Goal: Obtain resource: Obtain resource

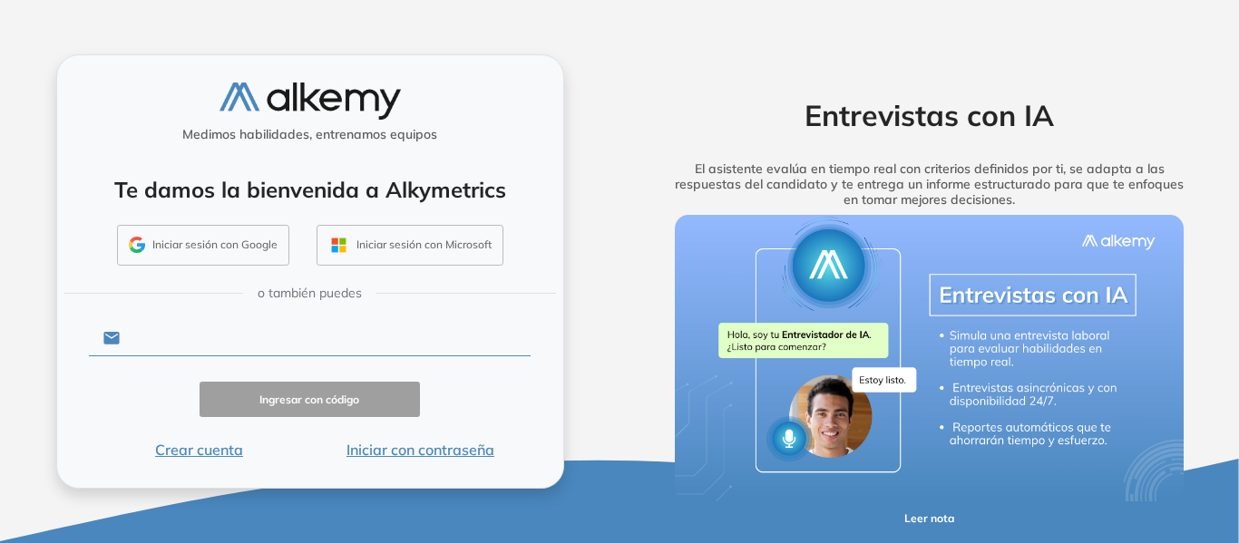
click at [226, 342] on input "text" at bounding box center [325, 338] width 411 height 34
click at [272, 335] on input "text" at bounding box center [325, 338] width 411 height 34
click at [412, 238] on button "Iniciar sesión con Microsoft" at bounding box center [409, 246] width 187 height 42
drag, startPoint x: 220, startPoint y: 323, endPoint x: 209, endPoint y: 334, distance: 16.0
click at [212, 333] on input "text" at bounding box center [325, 338] width 411 height 34
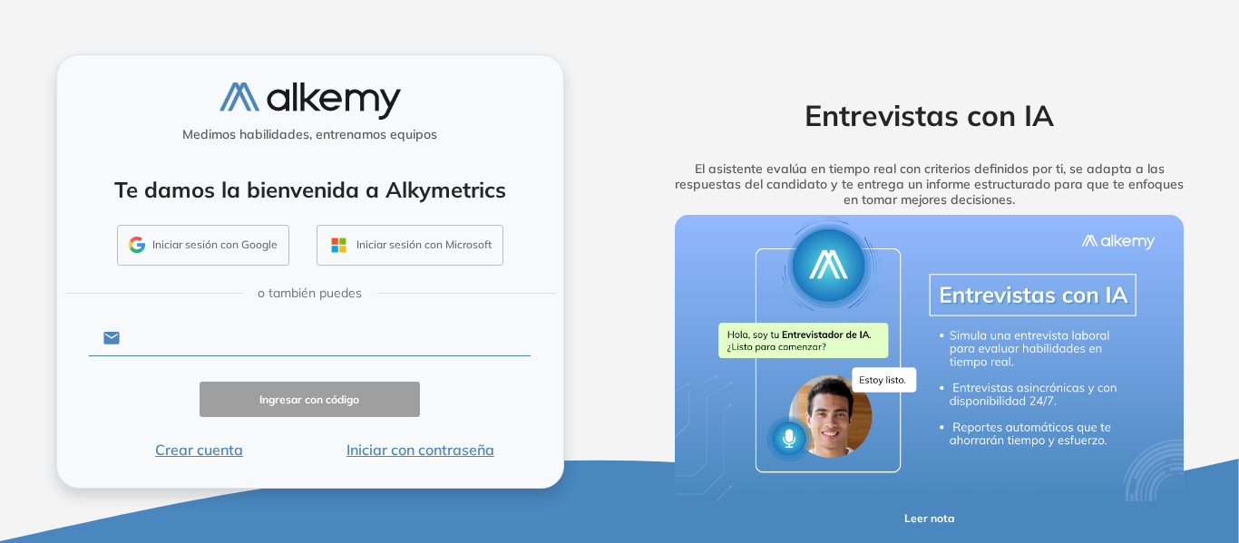
click at [209, 334] on input "text" at bounding box center [325, 338] width 411 height 34
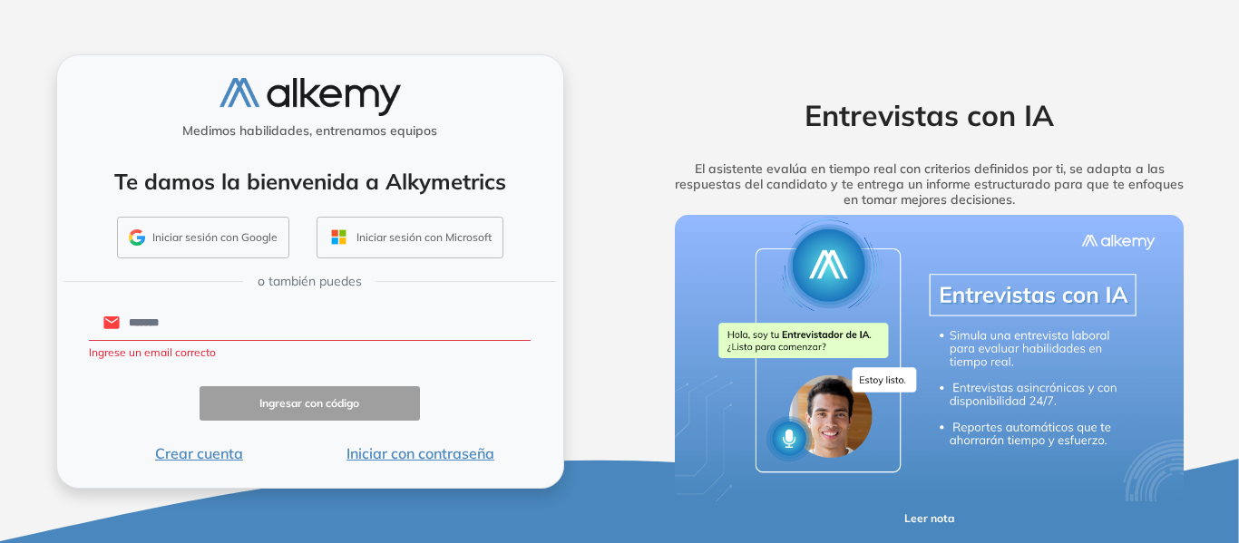
type input "**********"
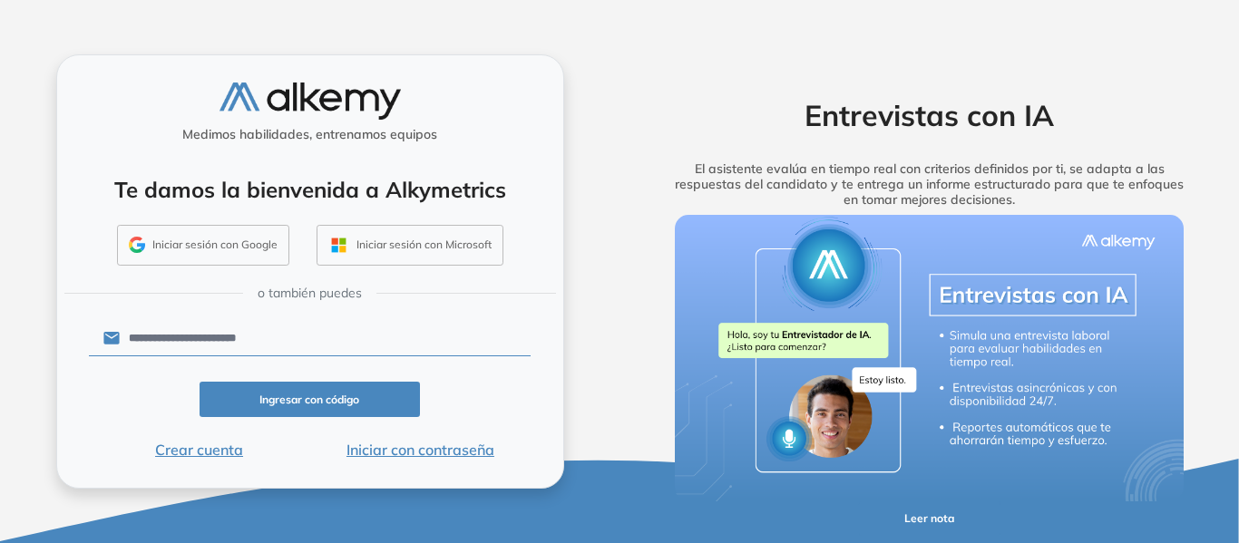
drag, startPoint x: 377, startPoint y: 404, endPoint x: 414, endPoint y: 448, distance: 56.7
click at [414, 448] on form "**********" at bounding box center [310, 388] width 443 height 143
click at [386, 406] on button "Ingresar con código" at bounding box center [310, 399] width 221 height 35
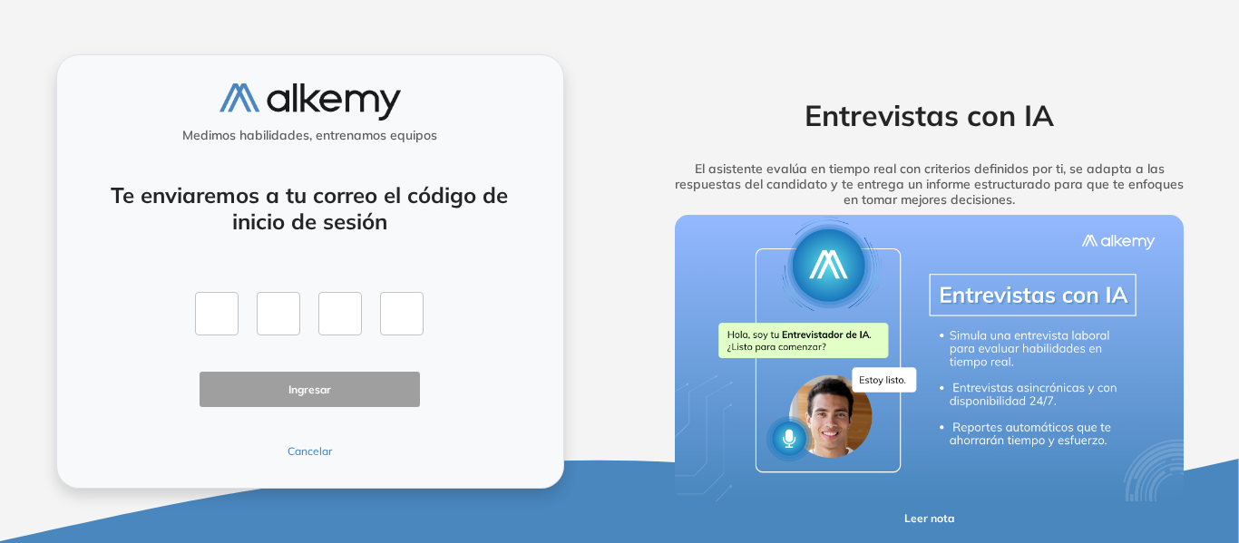
click at [304, 457] on button "Cancelar" at bounding box center [310, 451] width 221 height 16
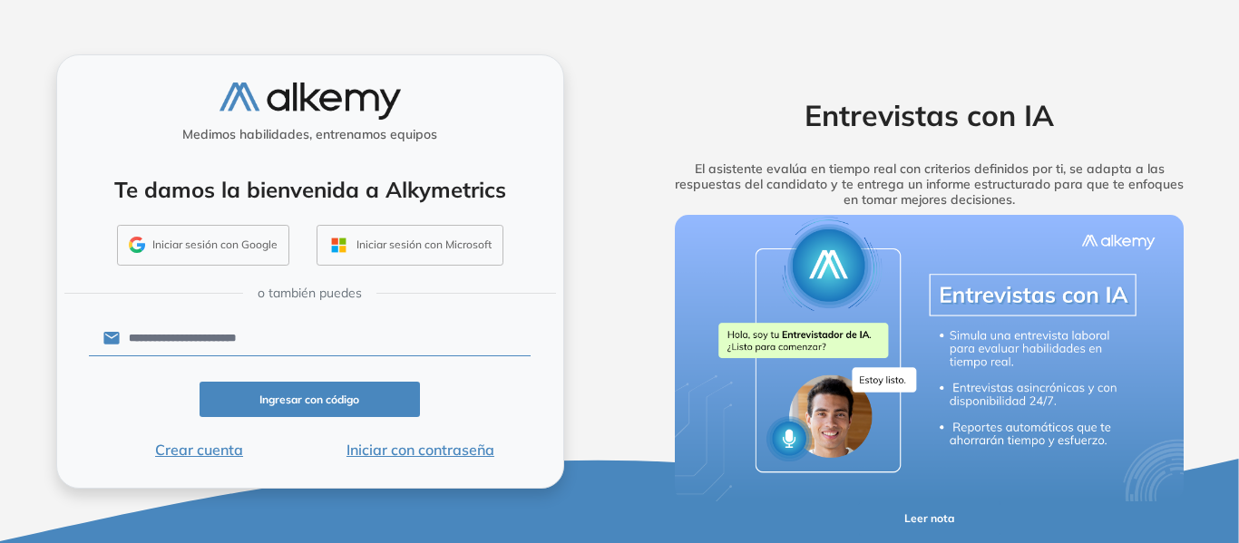
click at [403, 462] on div "**********" at bounding box center [310, 271] width 508 height 434
click at [404, 444] on button "Iniciar con contraseña" at bounding box center [419, 450] width 221 height 22
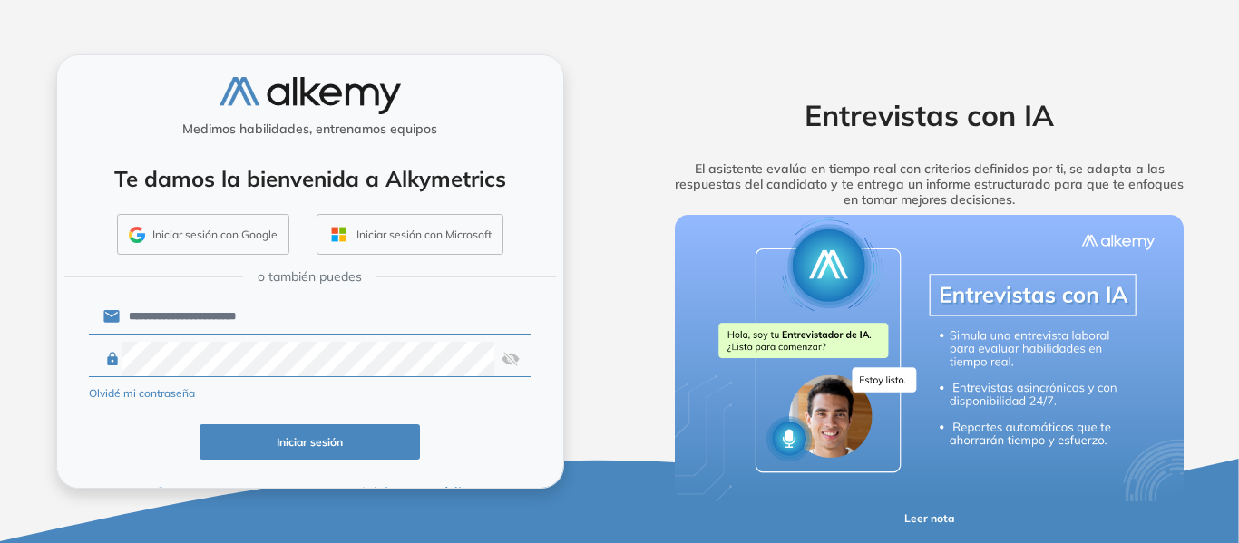
click at [552, 290] on div "**********" at bounding box center [310, 271] width 508 height 434
click at [380, 446] on button "Iniciar sesión" at bounding box center [310, 441] width 221 height 35
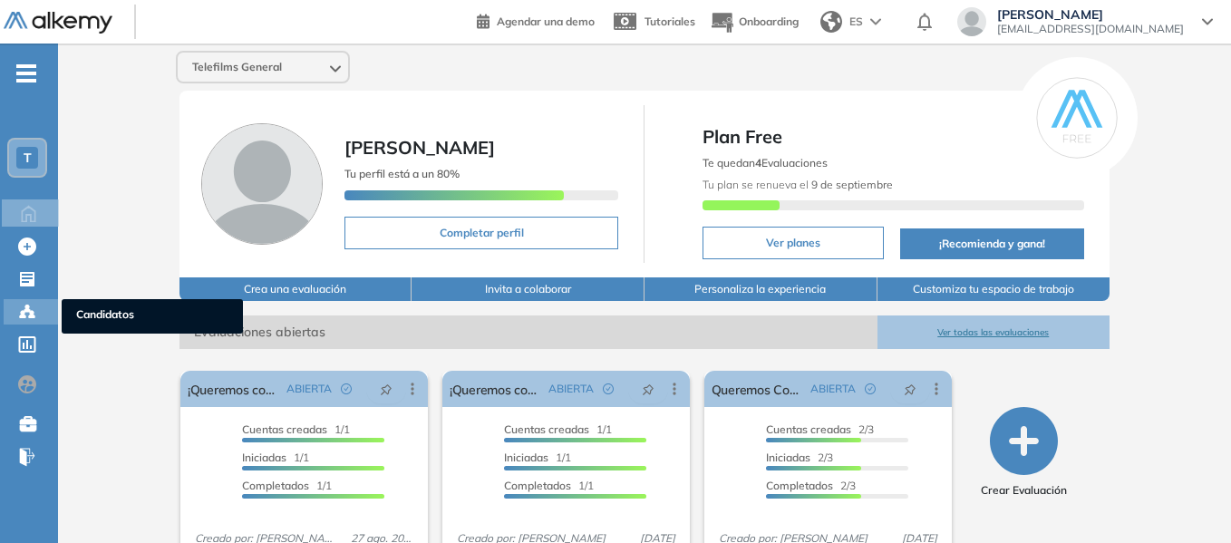
click at [31, 318] on icon at bounding box center [31, 317] width 5 height 4
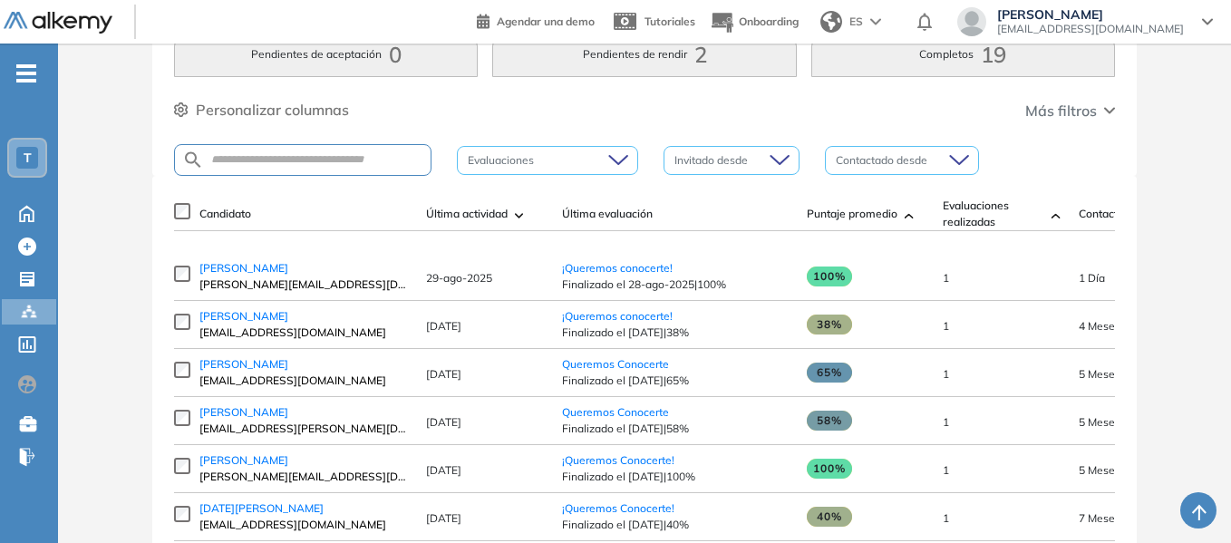
scroll to position [181, 0]
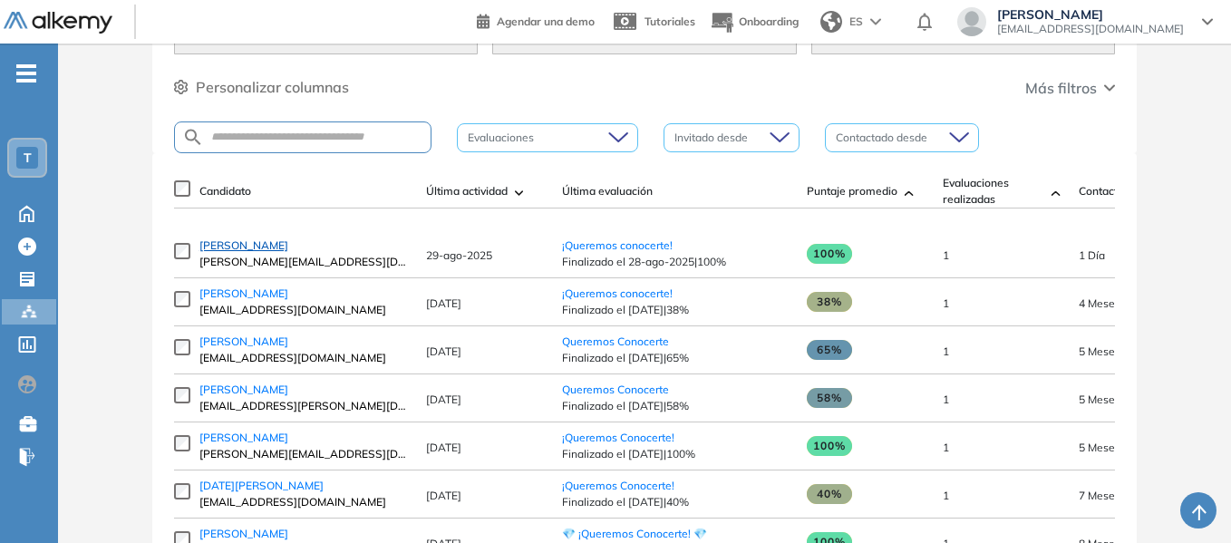
click at [268, 254] on link "[PERSON_NAME]" at bounding box center [304, 246] width 209 height 16
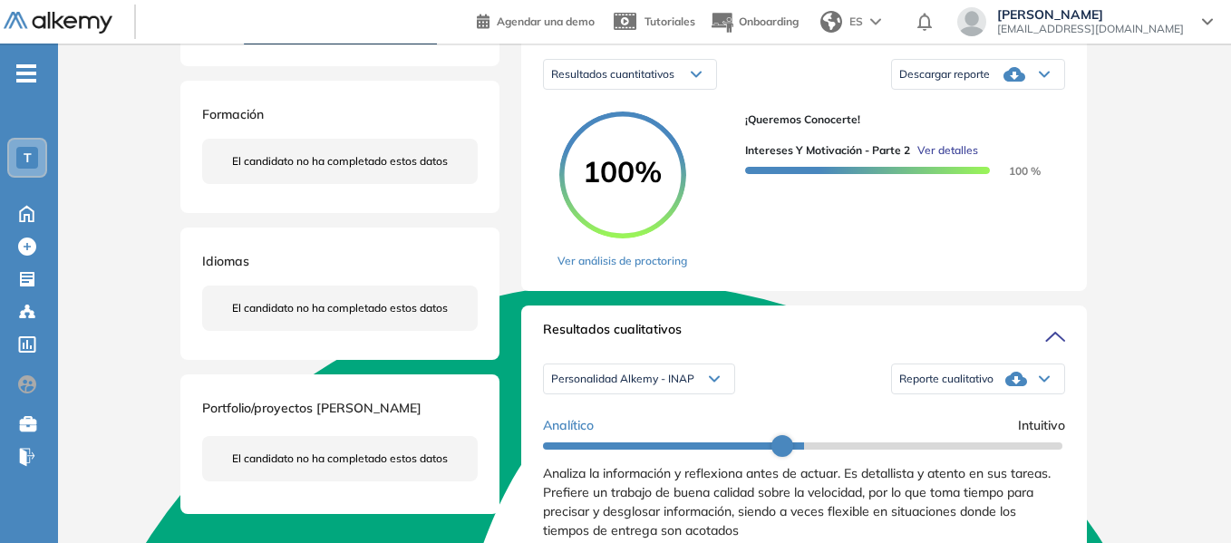
scroll to position [272, 0]
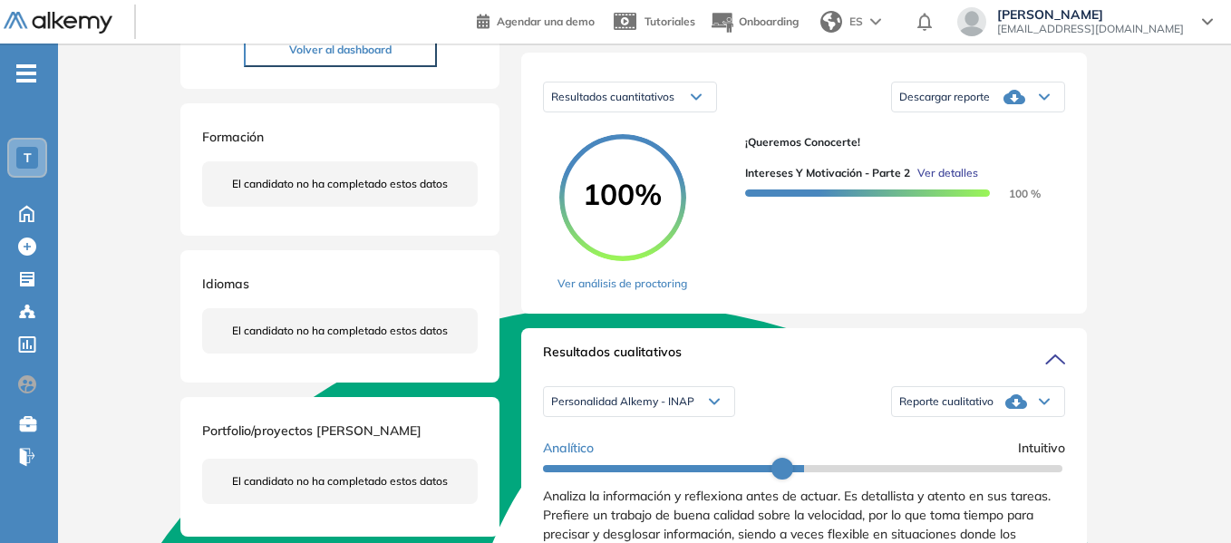
click at [990, 115] on div "Descargar reporte" at bounding box center [978, 97] width 172 height 36
click at [989, 128] on li "Descargar informe completo" at bounding box center [967, 119] width 134 height 18
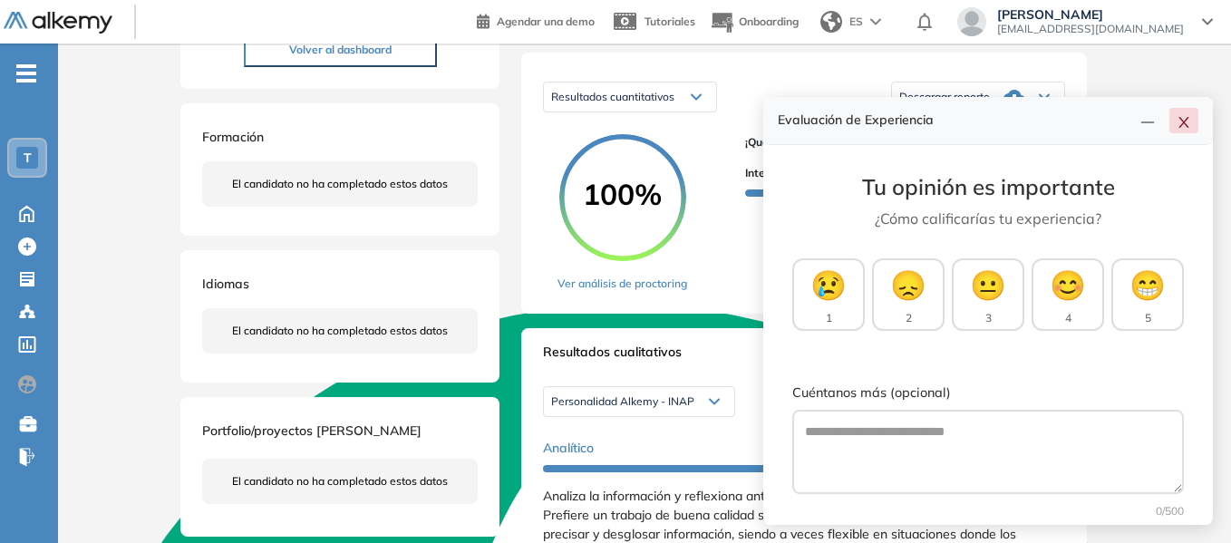
click at [1180, 123] on icon "close" at bounding box center [1184, 122] width 15 height 15
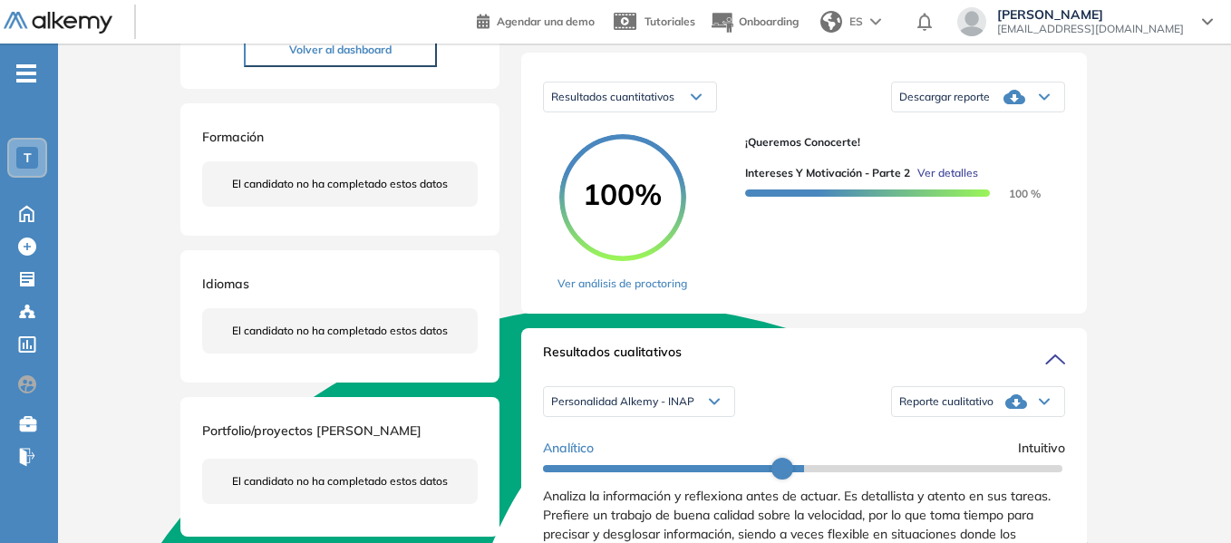
click at [972, 104] on span "Descargar reporte" at bounding box center [945, 97] width 91 height 15
click at [934, 161] on li "Descargar informe resumido" at bounding box center [967, 151] width 135 height 18
click at [644, 107] on div "Resultados cuantitativos" at bounding box center [630, 97] width 172 height 29
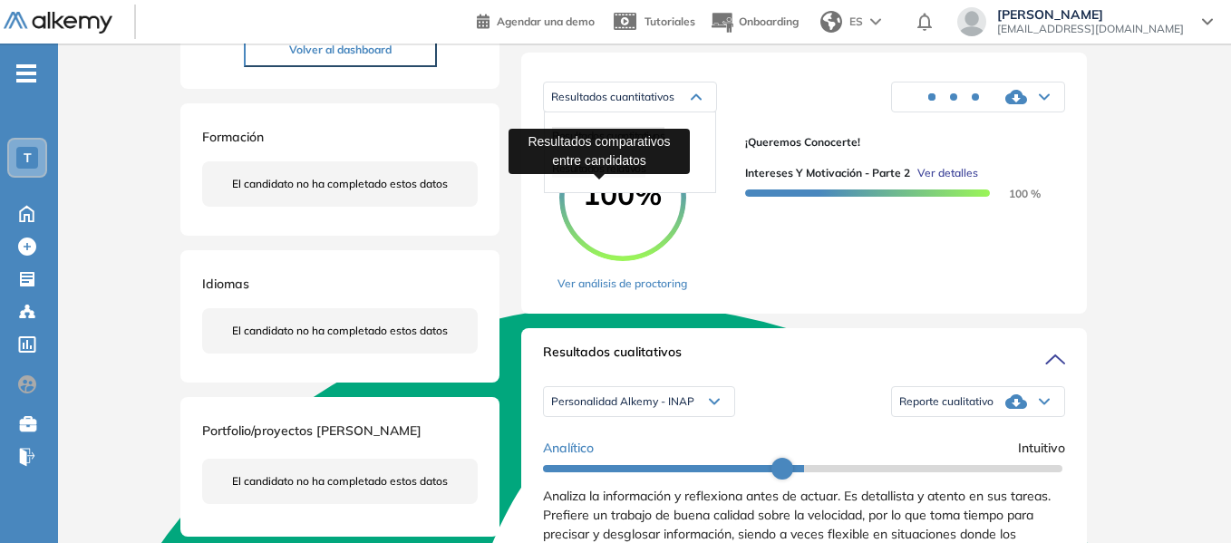
click at [623, 175] on span "Resultados relativos" at bounding box center [598, 168] width 93 height 14
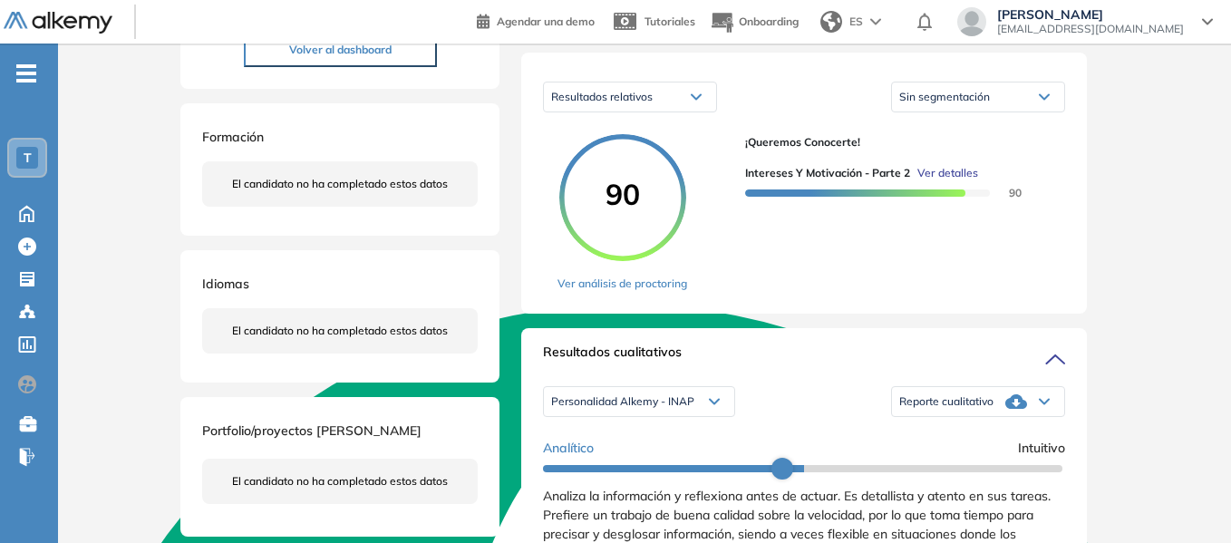
click at [948, 181] on span "Ver detalles" at bounding box center [948, 173] width 61 height 16
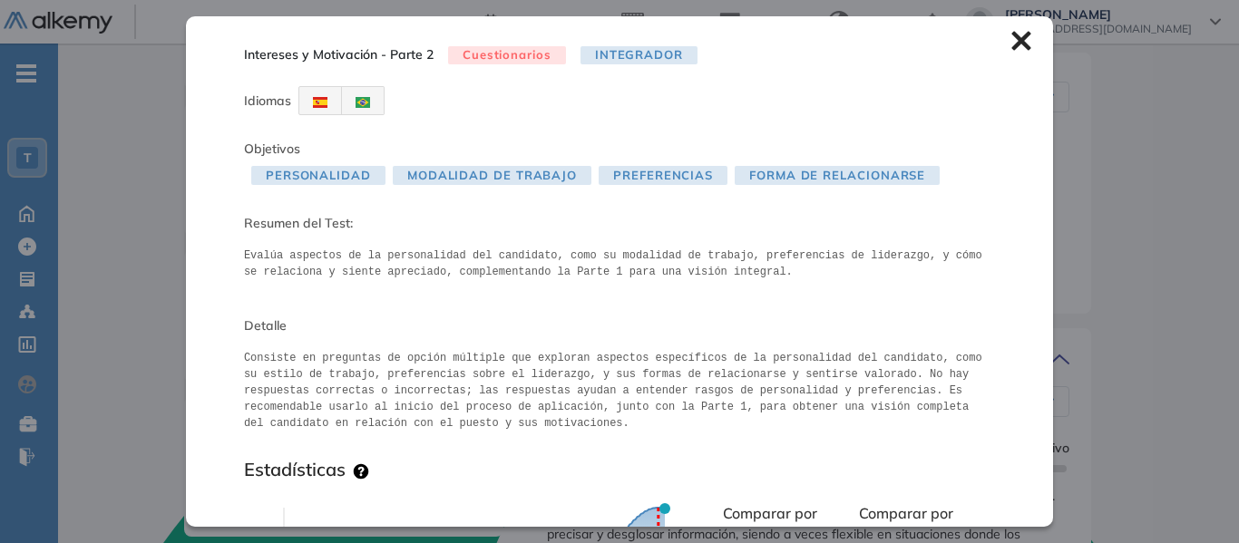
click at [1011, 40] on icon at bounding box center [1021, 41] width 20 height 20
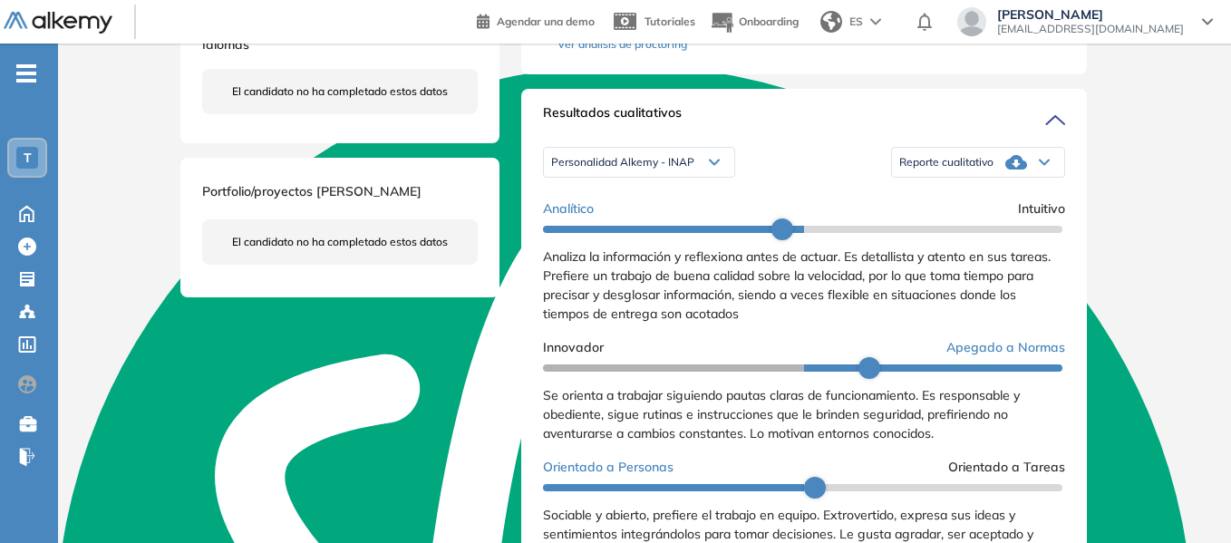
scroll to position [544, 0]
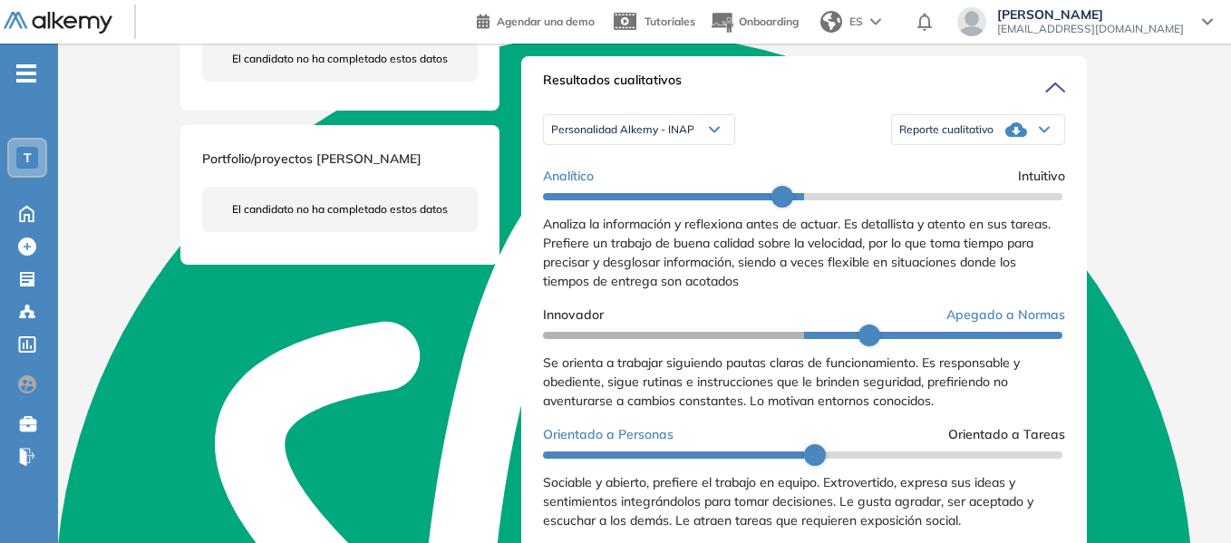
click at [924, 137] on span "Reporte cualitativo" at bounding box center [947, 129] width 94 height 15
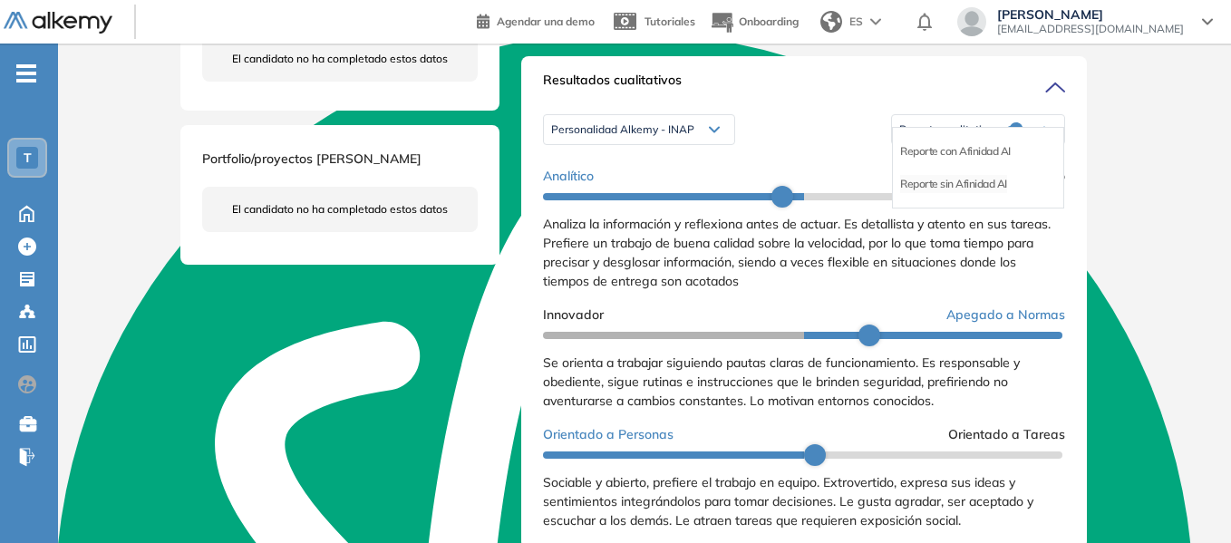
click at [927, 193] on li "Reporte sin Afinidad AI" at bounding box center [953, 184] width 107 height 18
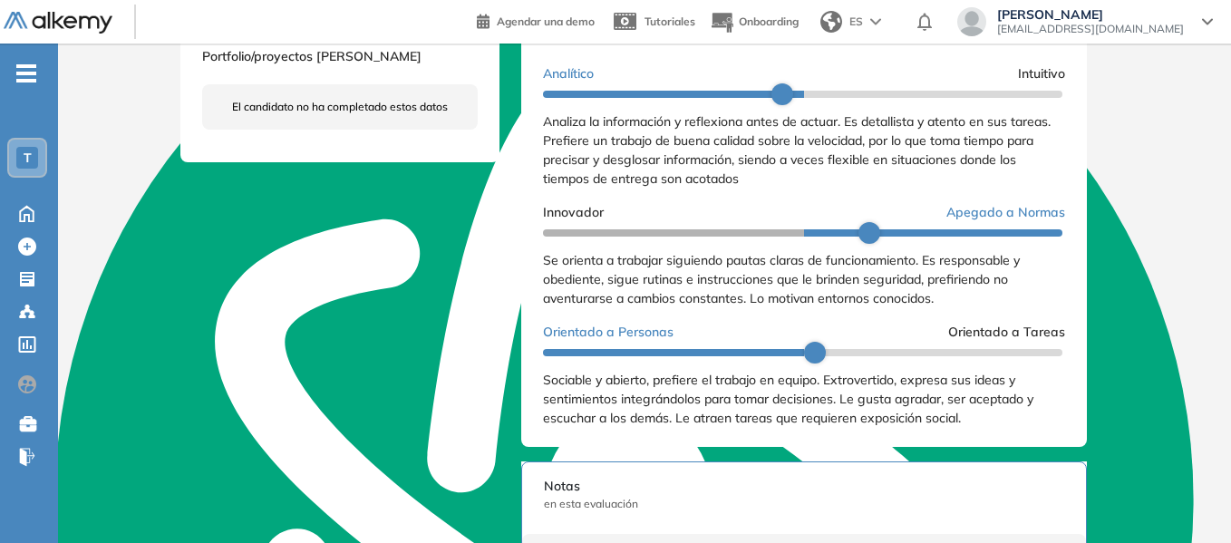
scroll to position [453, 0]
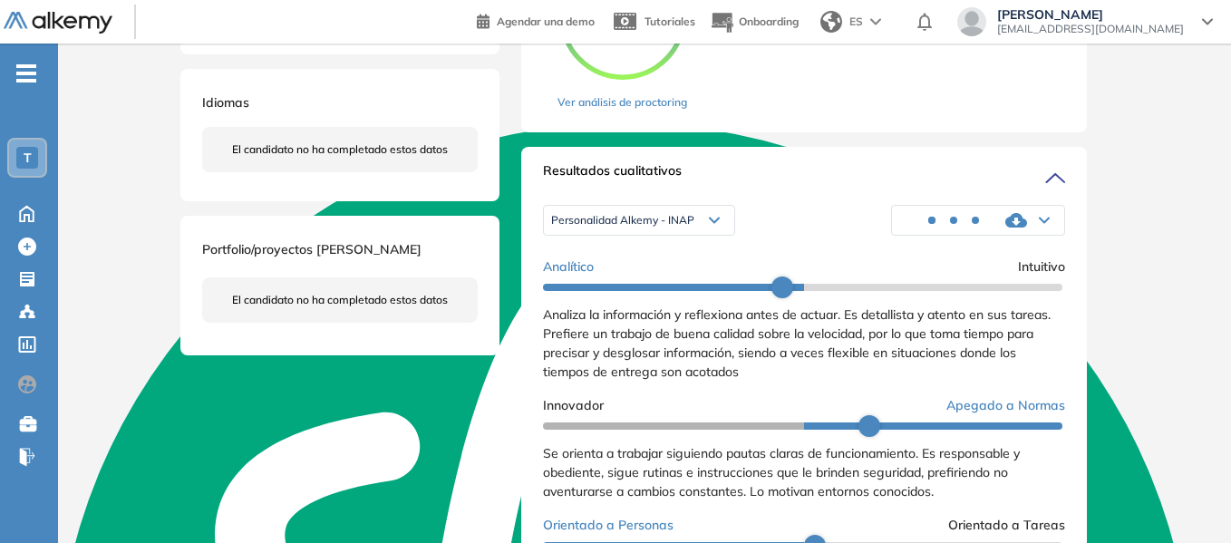
click at [699, 235] on div "Personalidad Alkemy - INAP" at bounding box center [639, 220] width 190 height 29
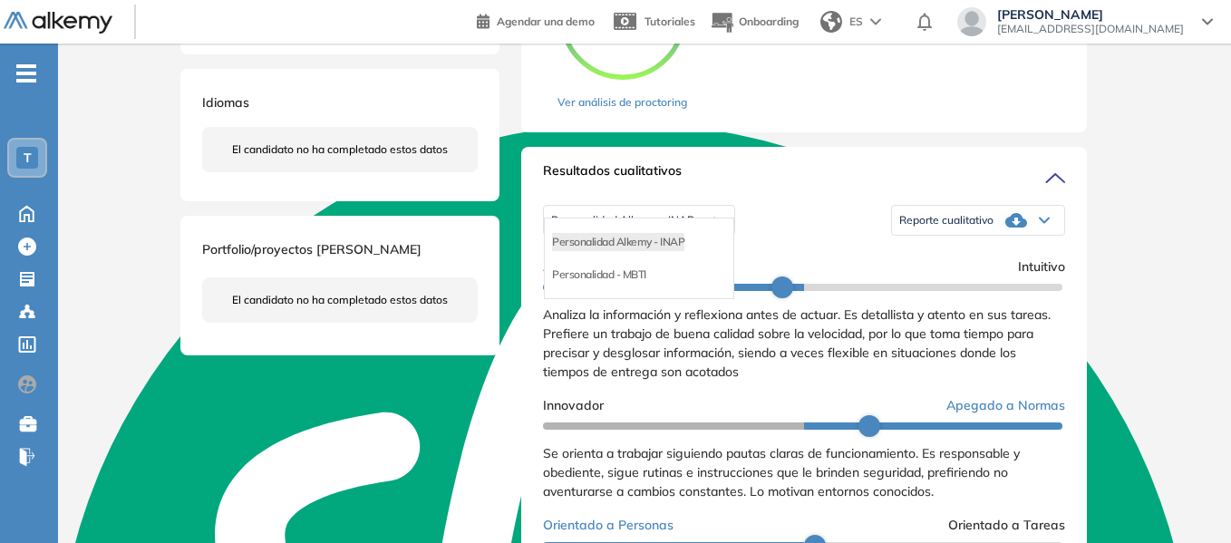
click at [619, 291] on div "Personalidad - MBTI" at bounding box center [639, 274] width 189 height 33
click at [619, 284] on li "Personalidad - MBTI" at bounding box center [599, 275] width 94 height 18
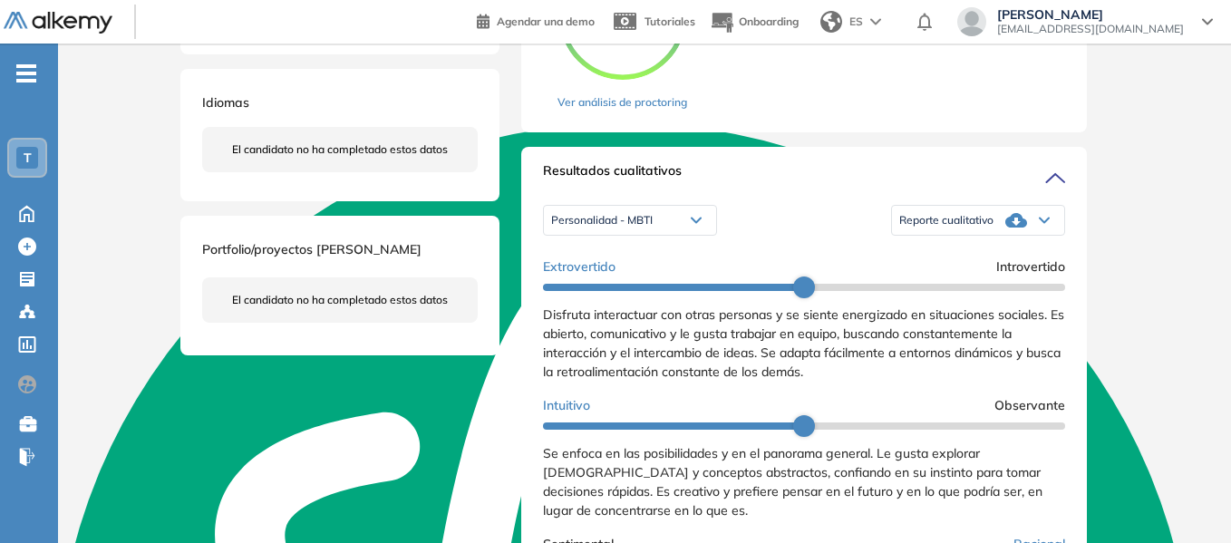
click at [961, 238] on div "Reporte cualitativo" at bounding box center [978, 220] width 172 height 36
click at [995, 189] on div "Resultados cualitativos" at bounding box center [804, 175] width 522 height 29
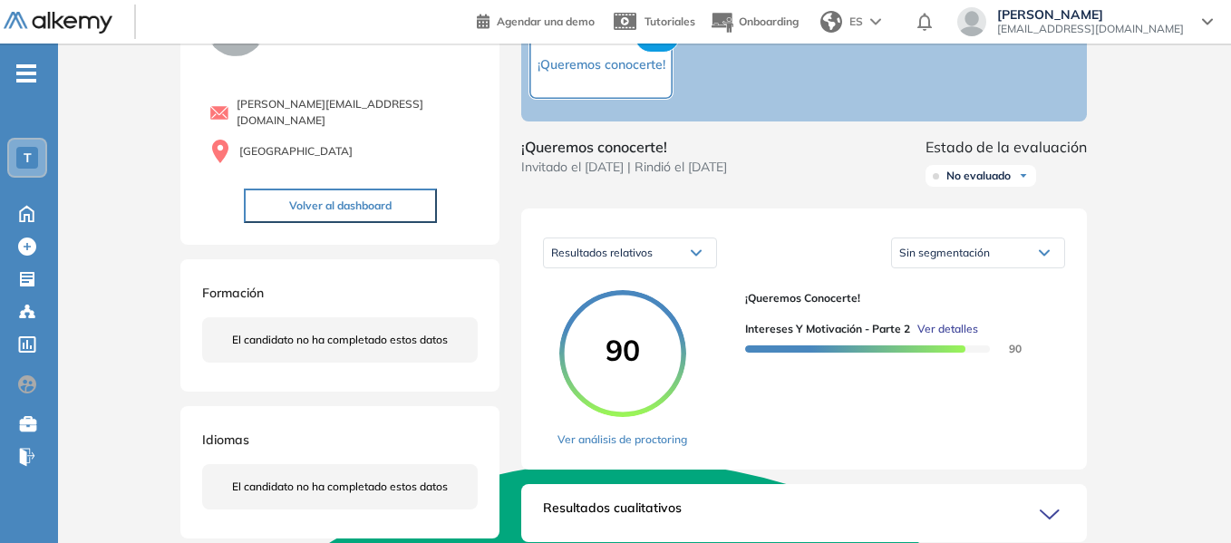
scroll to position [20, 0]
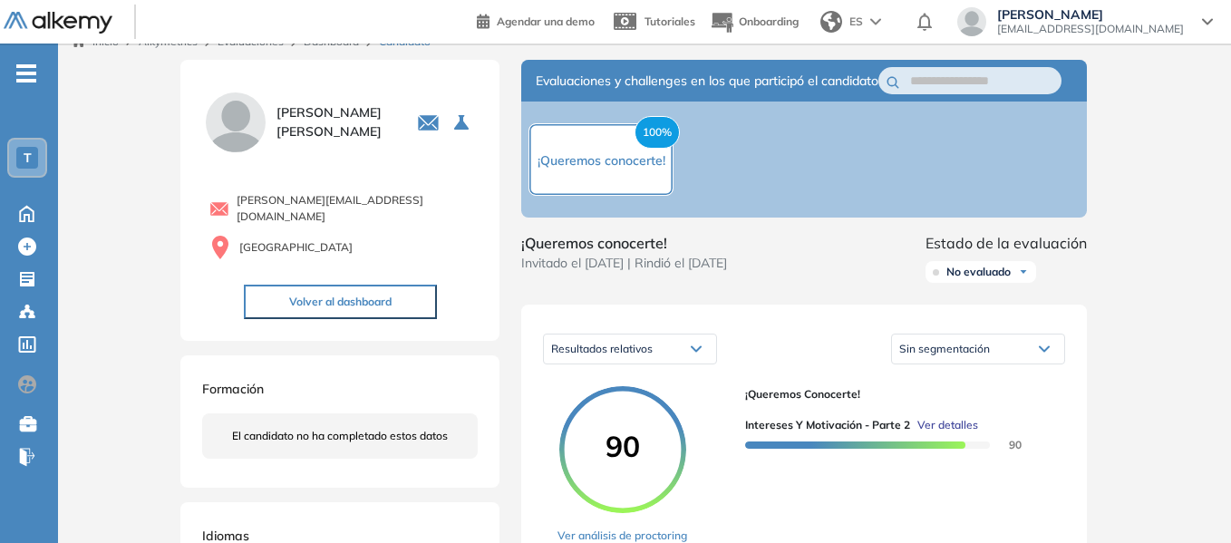
click at [981, 357] on div "Sin segmentación" at bounding box center [978, 349] width 172 height 29
click at [978, 279] on span "No evaluado" at bounding box center [979, 272] width 64 height 15
click at [836, 346] on div "Resultados relativos Resultados cuantitativos Resultados relativos Sin segmenta…" at bounding box center [804, 348] width 522 height 45
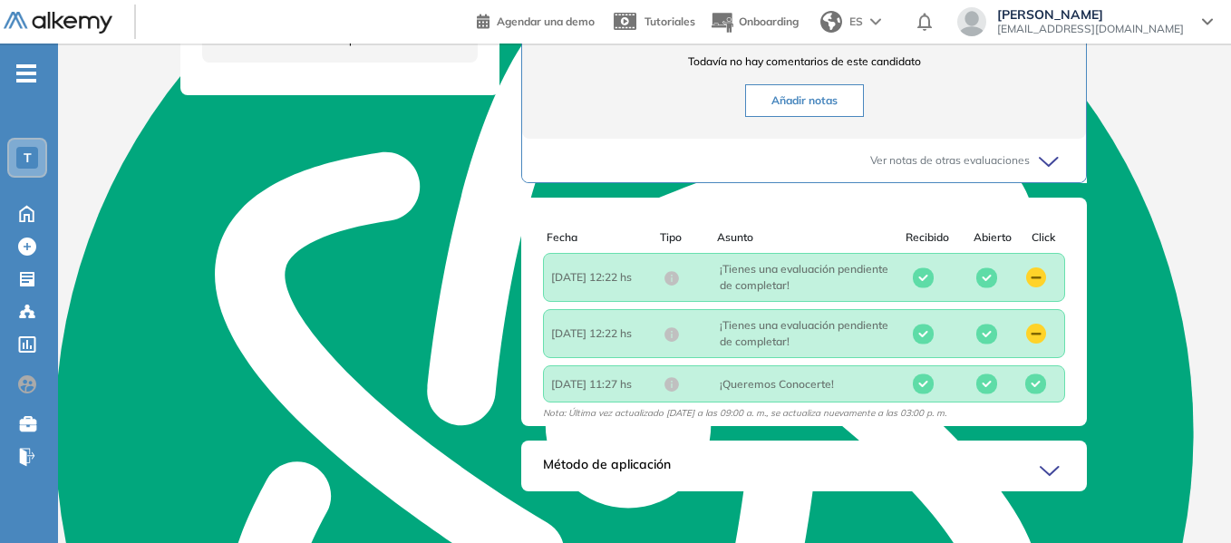
scroll to position [745, 0]
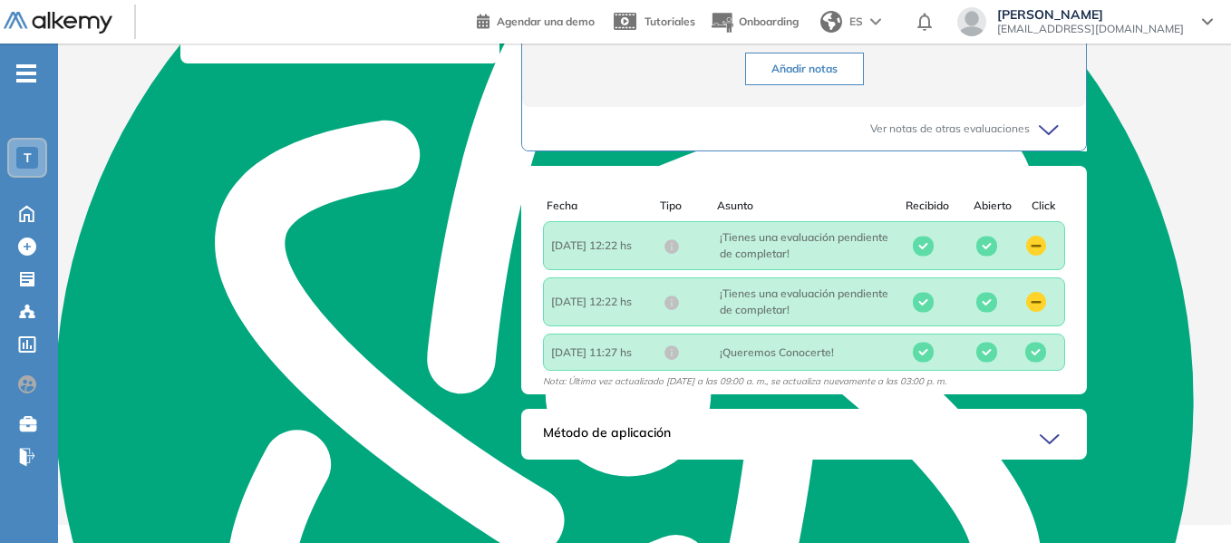
click at [699, 460] on div "Método de aplicación" at bounding box center [804, 441] width 566 height 36
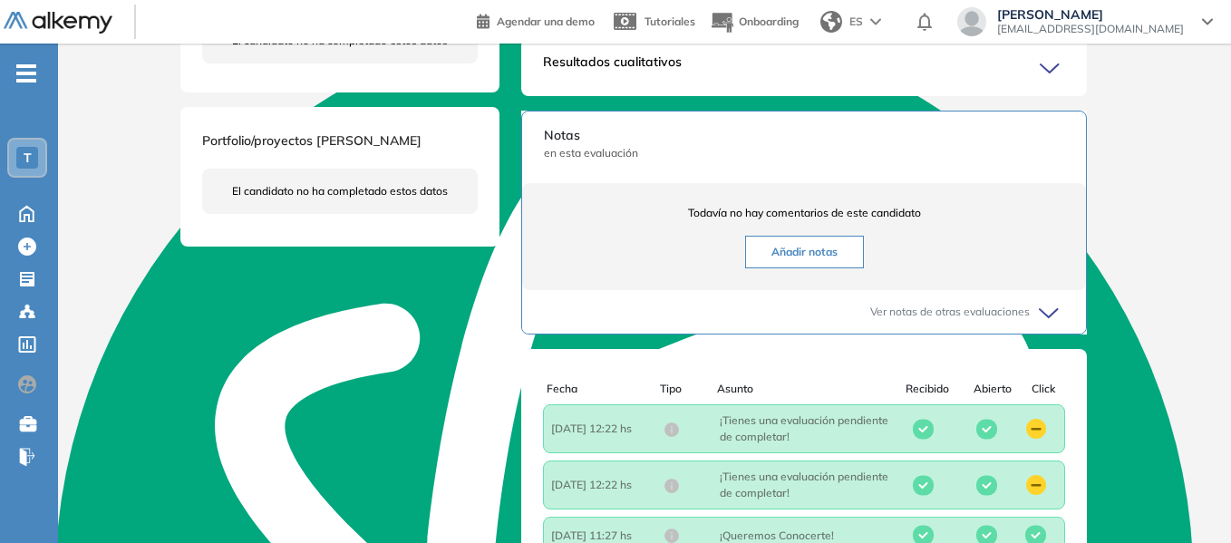
scroll to position [218, 0]
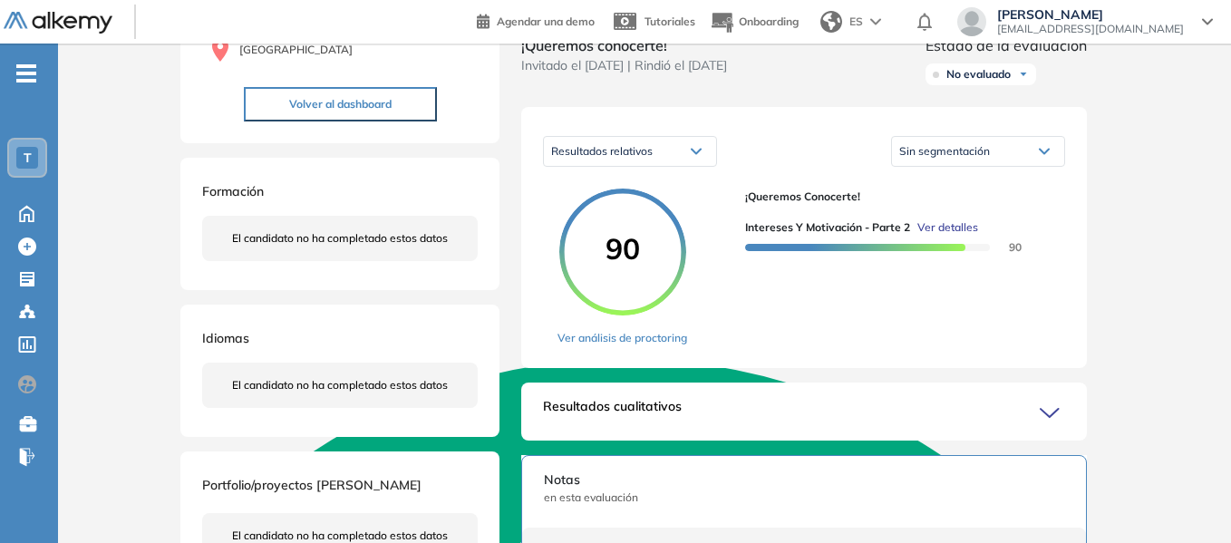
click at [655, 413] on div "Resultados cualitativos Personalidad - MBTI Personalidad Alkemy - INAP Personal…" at bounding box center [804, 412] width 566 height 58
click at [664, 426] on span "Resultados cualitativos" at bounding box center [612, 411] width 139 height 29
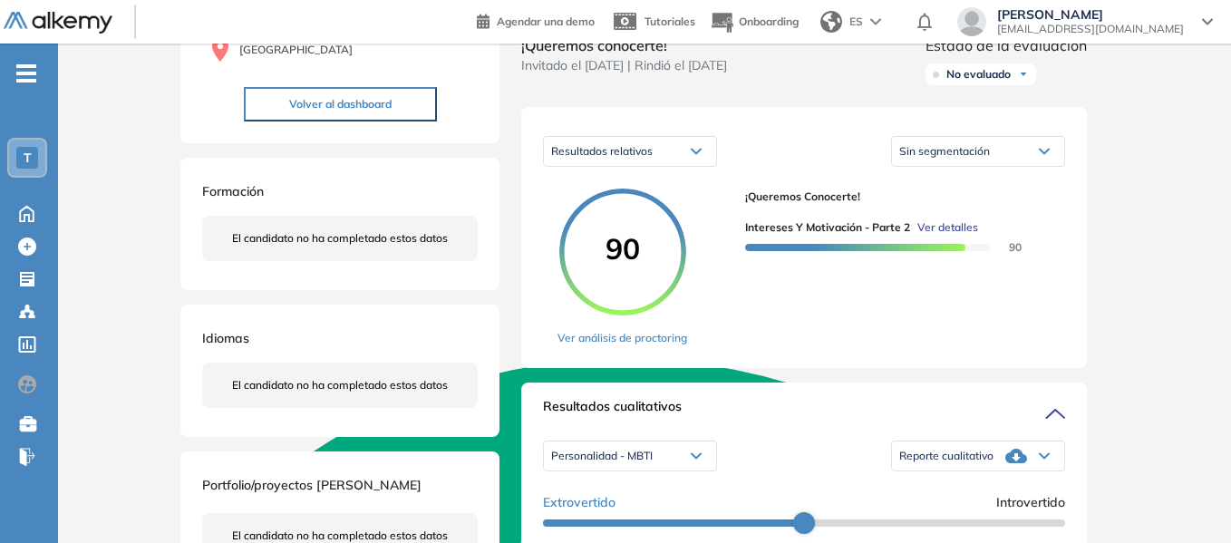
click at [976, 166] on div "Sin segmentación" at bounding box center [978, 151] width 172 height 29
click at [838, 168] on div "Resultados relativos Resultados cuantitativos Resultados relativos Sin segmenta…" at bounding box center [804, 151] width 522 height 45
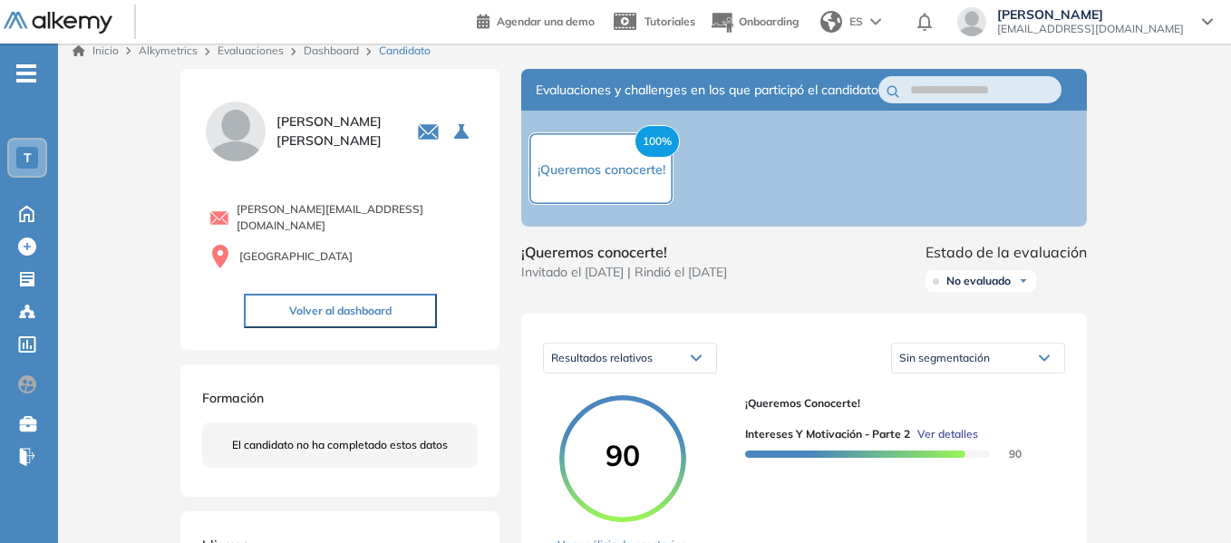
scroll to position [0, 0]
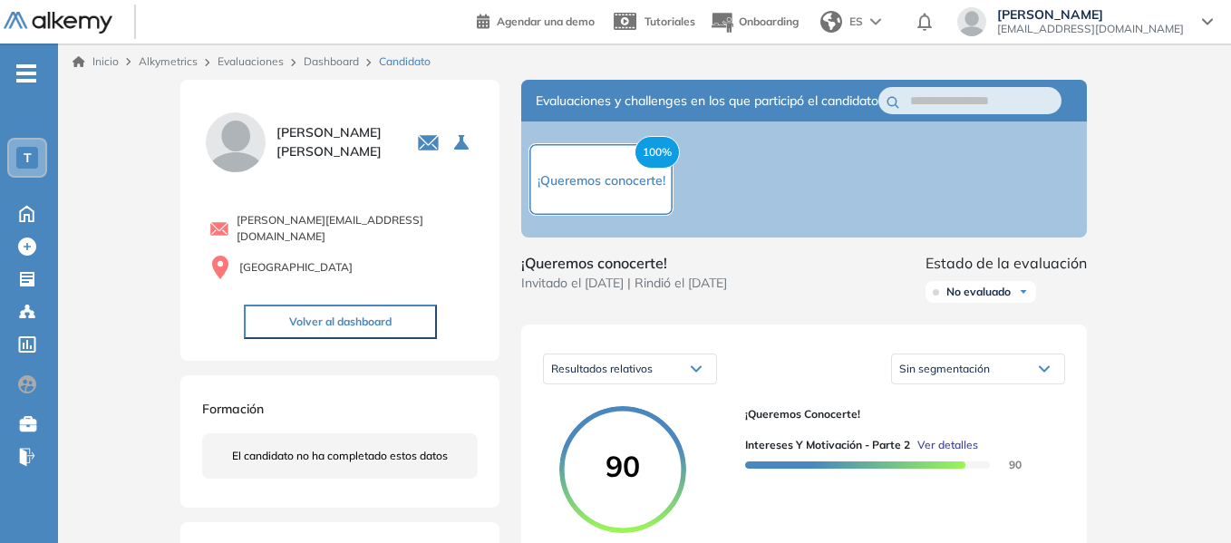
click at [999, 299] on span "No evaluado" at bounding box center [979, 292] width 64 height 15
click at [1001, 299] on span "No evaluado" at bounding box center [979, 292] width 64 height 15
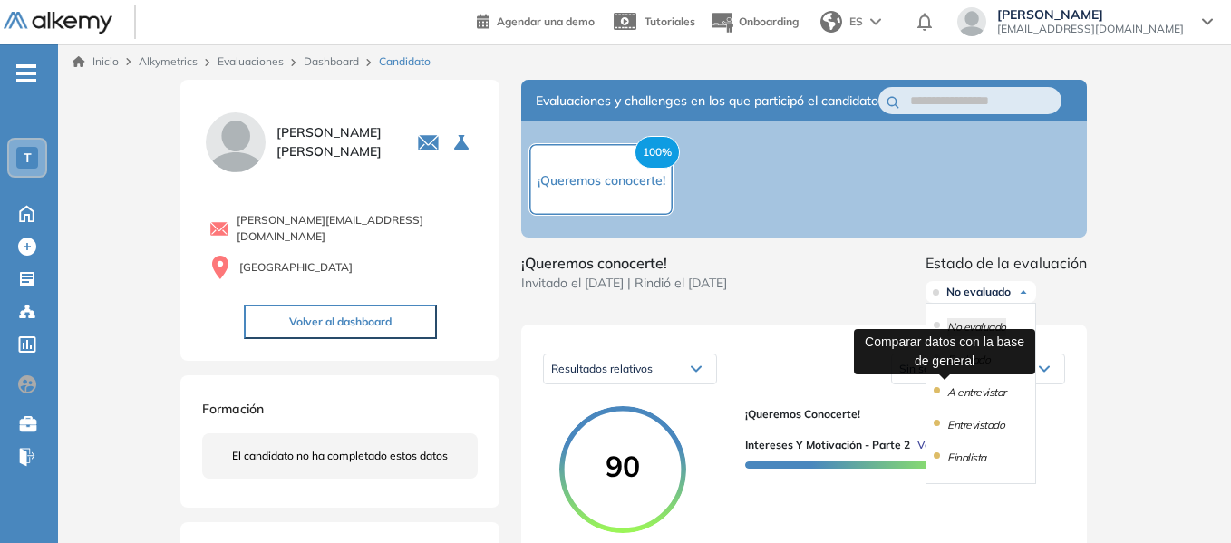
click at [896, 384] on div "Sin segmentación" at bounding box center [978, 369] width 172 height 29
click at [926, 375] on span "Sin segmentación" at bounding box center [945, 369] width 91 height 14
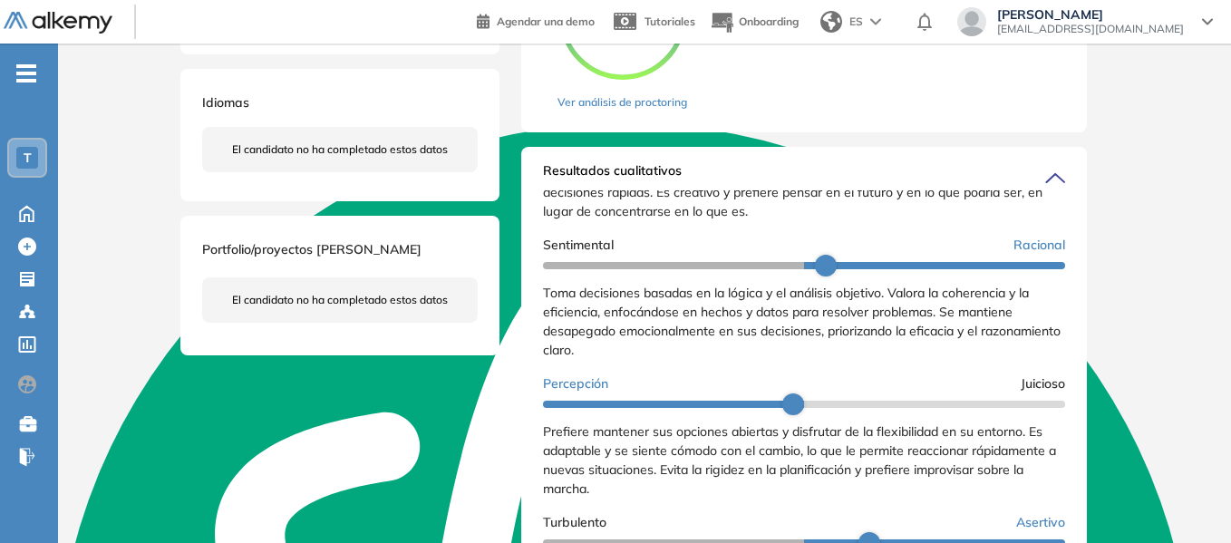
scroll to position [137, 0]
